Goal: Information Seeking & Learning: Learn about a topic

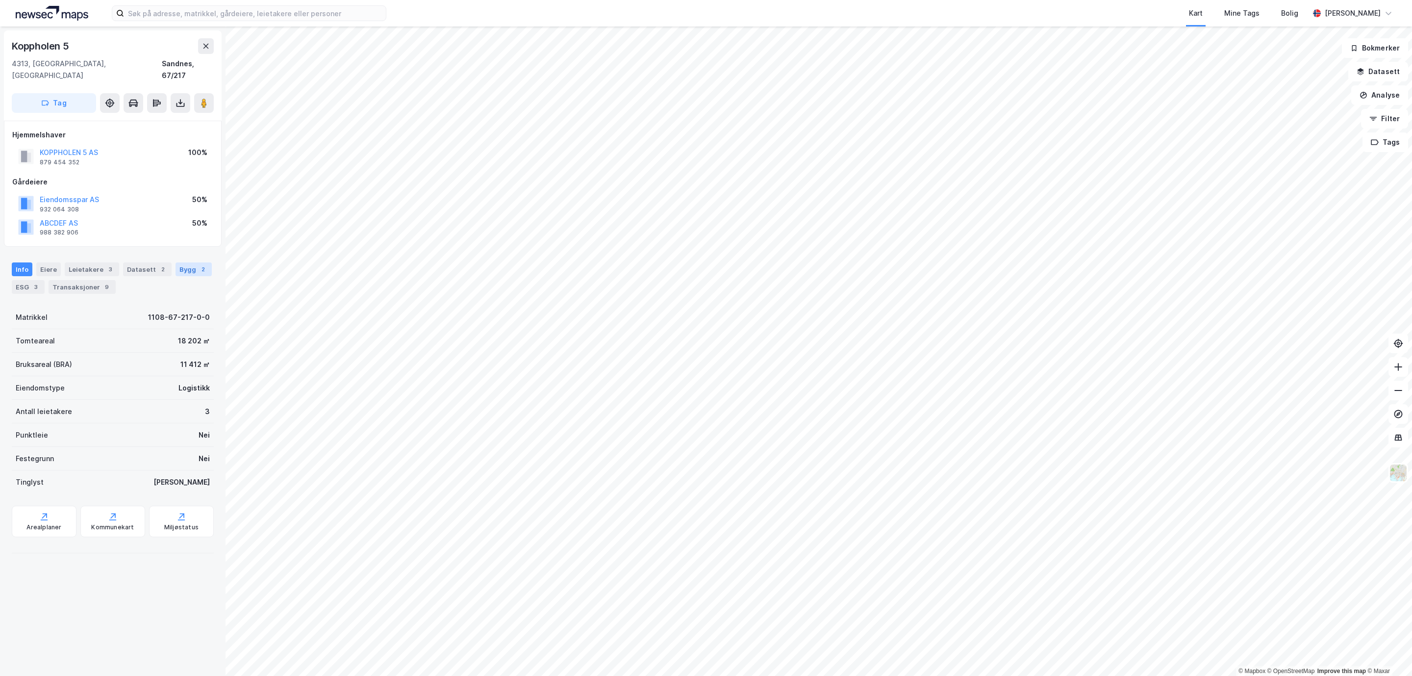
click at [176, 271] on div "Bygg 2" at bounding box center [194, 269] width 36 height 14
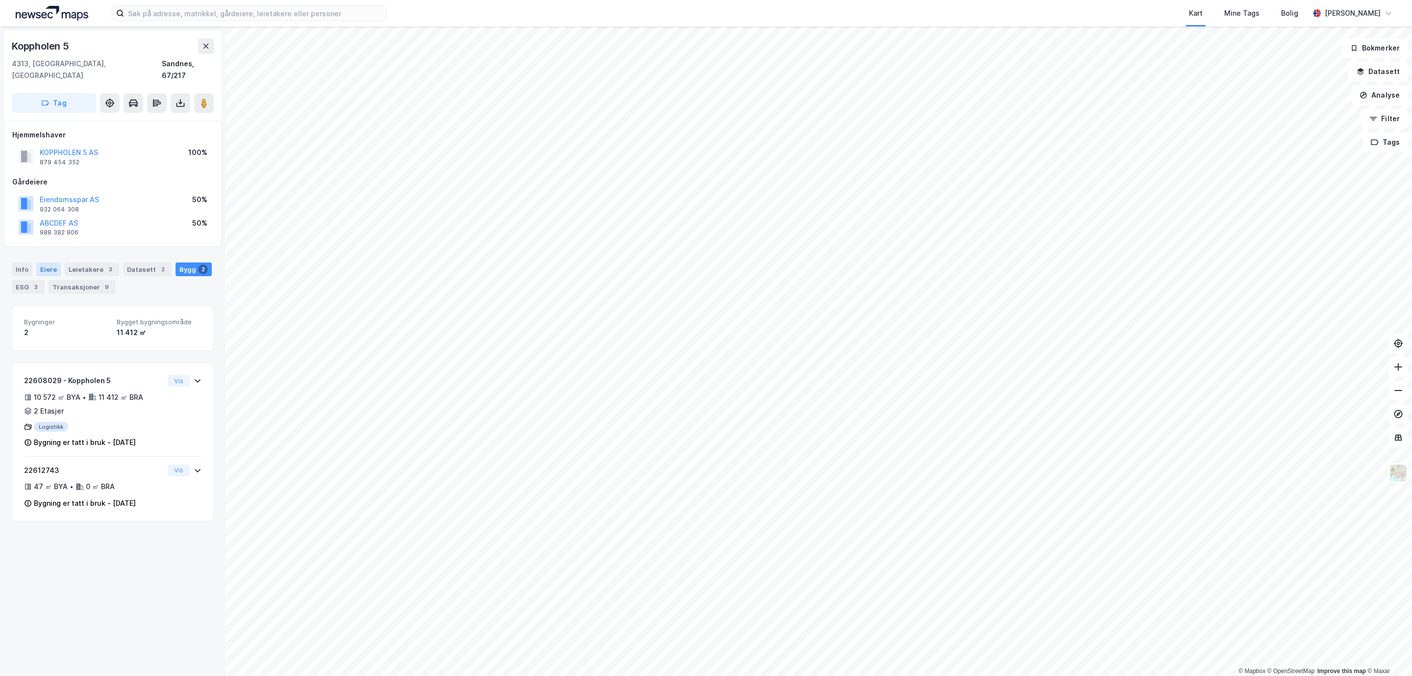
click at [49, 262] on div "Eiere" at bounding box center [48, 269] width 25 height 14
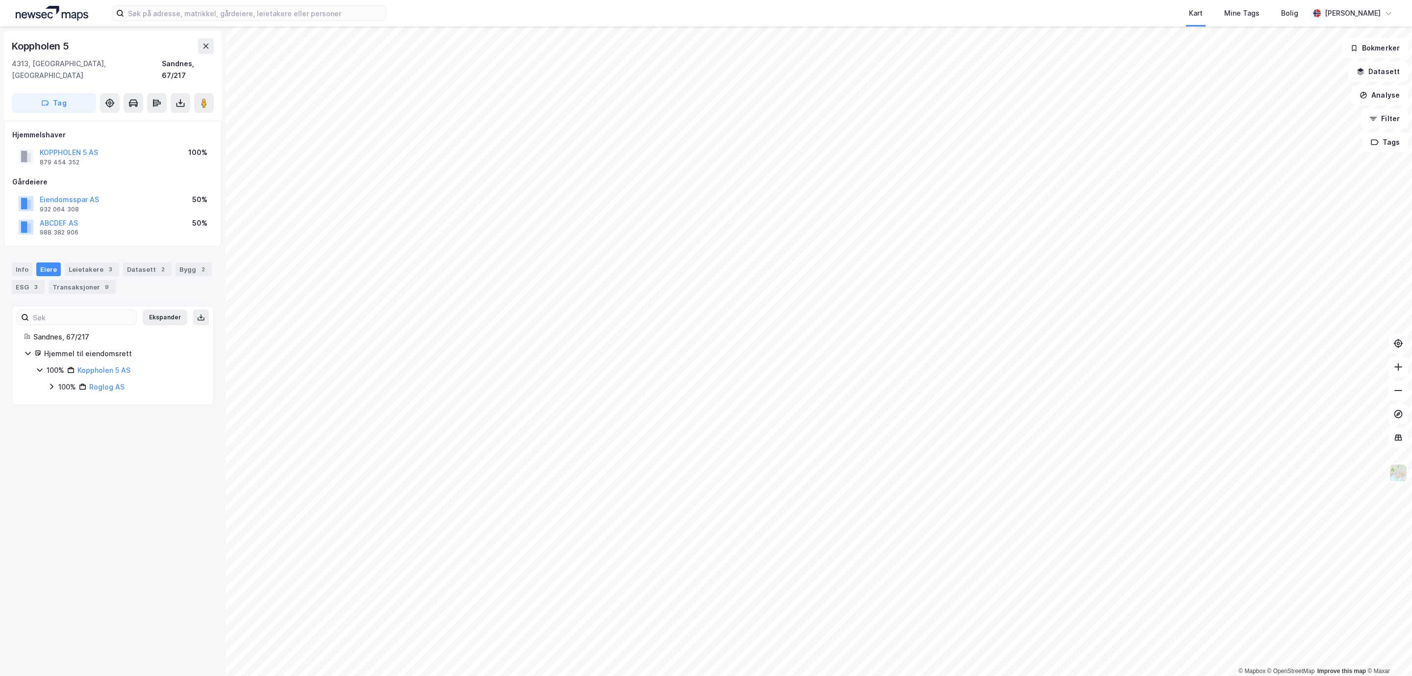
click at [51, 382] on icon at bounding box center [52, 386] width 8 height 8
click at [62, 399] on icon at bounding box center [63, 403] width 8 height 8
click at [62, 432] on icon at bounding box center [63, 436] width 8 height 8
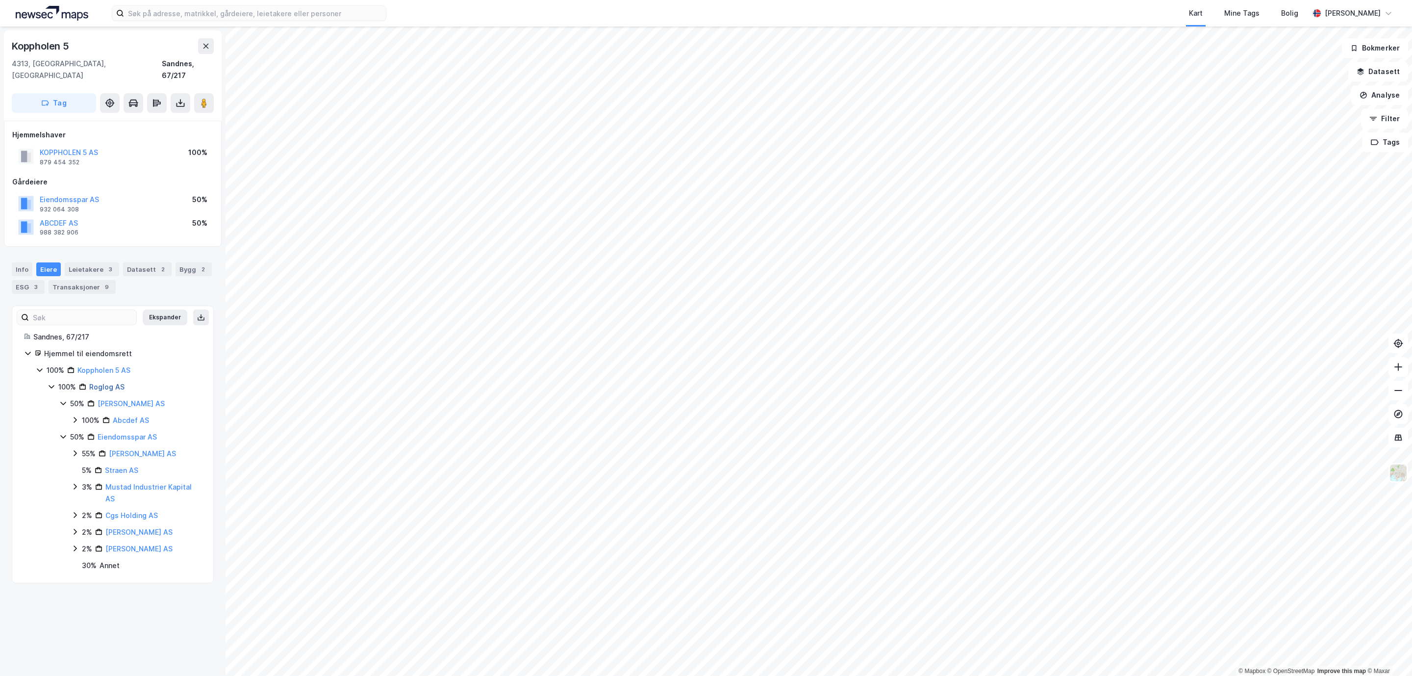
click at [100, 382] on link "Roglog AS" at bounding box center [106, 386] width 35 height 8
